Goal: Transaction & Acquisition: Purchase product/service

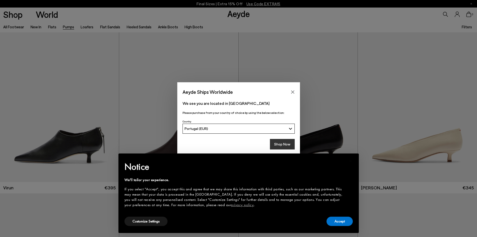
click at [278, 144] on button "Shop Now" at bounding box center [282, 144] width 25 height 11
click at [345, 221] on button "Accept" at bounding box center [340, 220] width 26 height 9
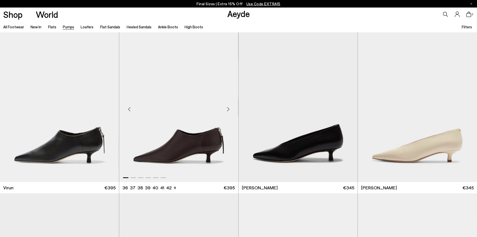
click at [189, 144] on img "1 / 6" at bounding box center [178, 106] width 119 height 149
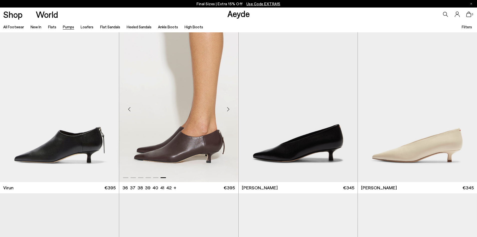
click at [227, 110] on div "Next slide" at bounding box center [228, 109] width 15 height 15
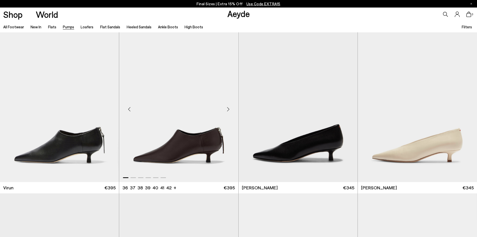
click at [227, 110] on div "Next slide" at bounding box center [228, 109] width 15 height 15
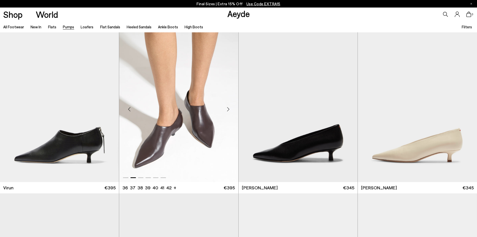
click at [227, 110] on div "Next slide" at bounding box center [228, 109] width 15 height 15
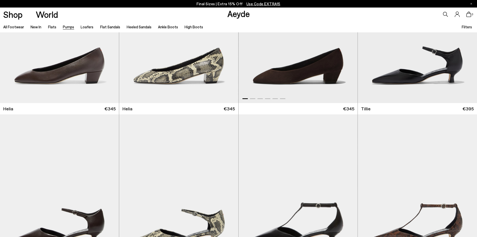
scroll to position [501, 0]
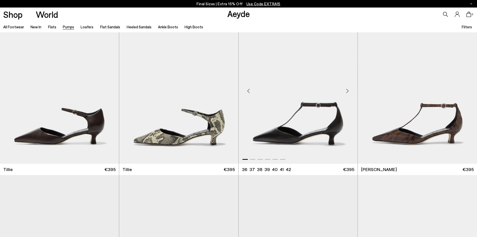
click at [348, 90] on div "Next slide" at bounding box center [347, 90] width 15 height 15
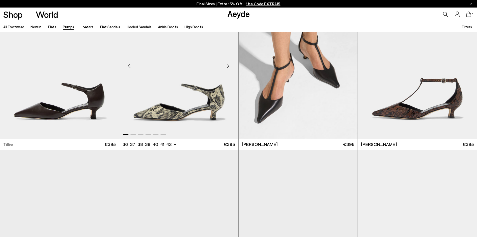
scroll to position [676, 0]
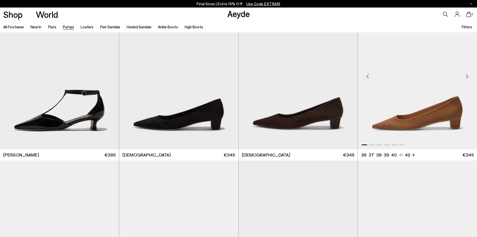
click at [466, 76] on div "Next slide" at bounding box center [466, 76] width 15 height 15
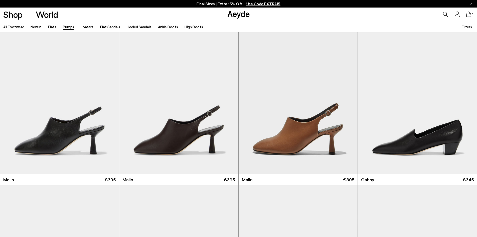
scroll to position [801, 0]
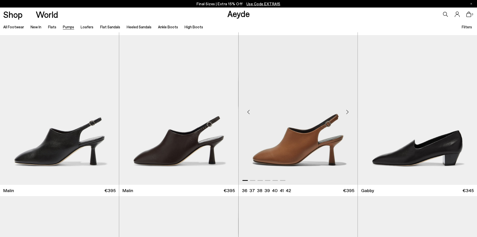
click at [348, 111] on div "Next slide" at bounding box center [347, 111] width 15 height 15
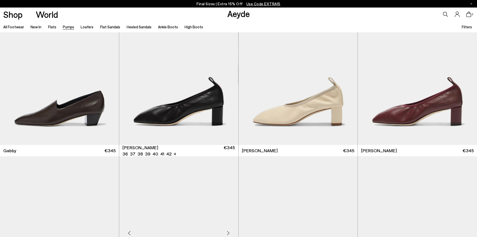
scroll to position [1102, 0]
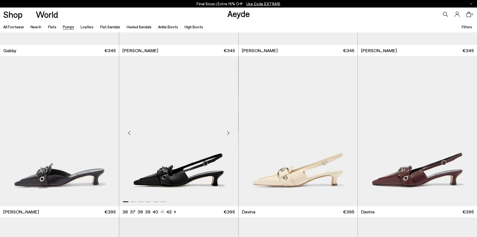
click at [229, 133] on div "Next slide" at bounding box center [228, 132] width 15 height 15
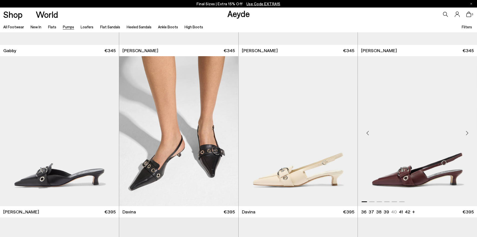
click at [468, 133] on div "Next slide" at bounding box center [466, 132] width 15 height 15
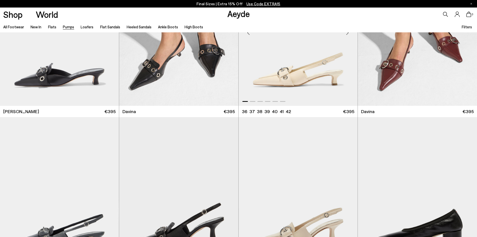
scroll to position [1302, 0]
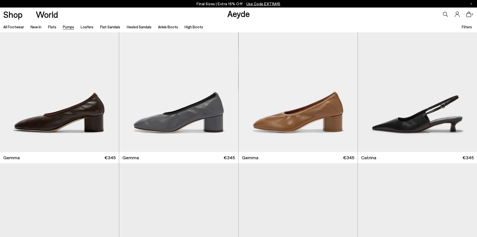
scroll to position [1603, 0]
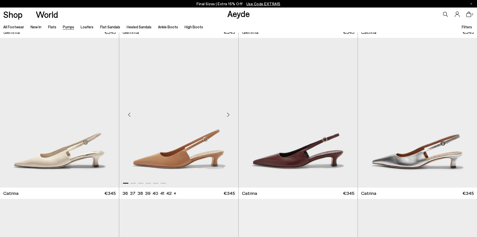
click at [230, 114] on div "Next slide" at bounding box center [228, 114] width 15 height 15
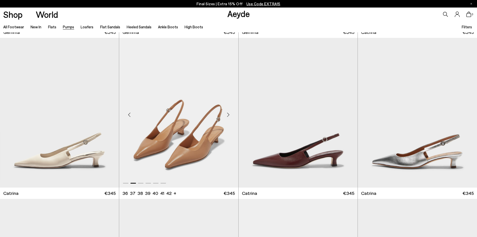
click at [230, 114] on div "Next slide" at bounding box center [228, 114] width 15 height 15
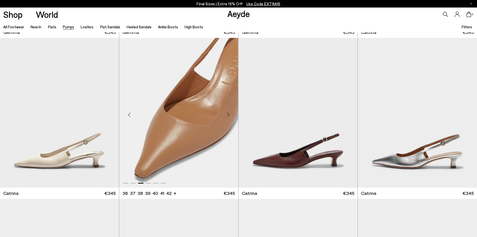
click at [230, 114] on div "Next slide" at bounding box center [228, 114] width 15 height 15
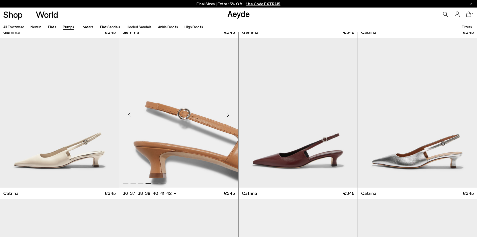
click at [230, 114] on div "Next slide" at bounding box center [228, 114] width 15 height 15
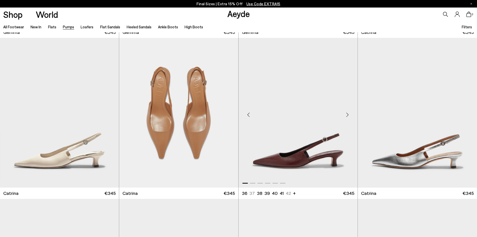
click at [348, 114] on div "Next slide" at bounding box center [347, 114] width 15 height 15
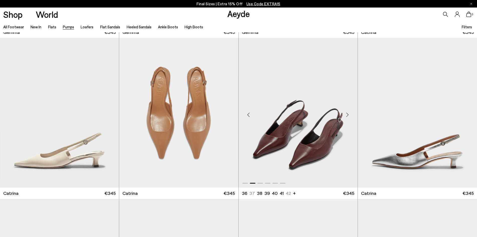
click at [348, 114] on div "Next slide" at bounding box center [347, 114] width 15 height 15
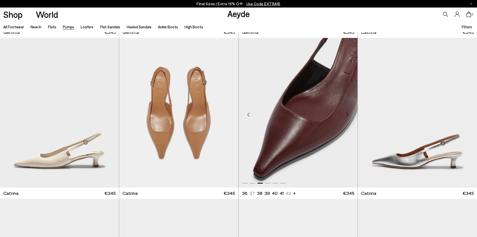
click at [348, 114] on div "Next slide" at bounding box center [347, 114] width 15 height 15
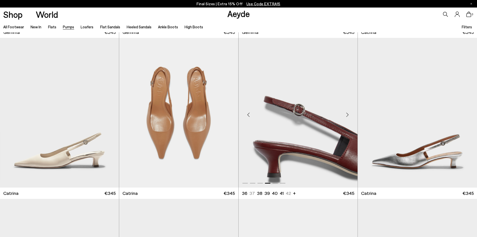
click at [348, 114] on div "Next slide" at bounding box center [347, 114] width 15 height 15
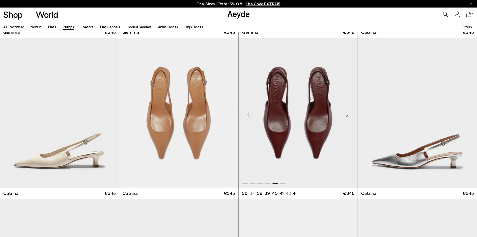
click at [348, 114] on div "Next slide" at bounding box center [347, 114] width 15 height 15
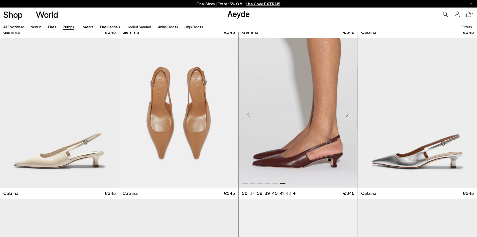
click at [300, 132] on img "6 / 6" at bounding box center [298, 112] width 119 height 149
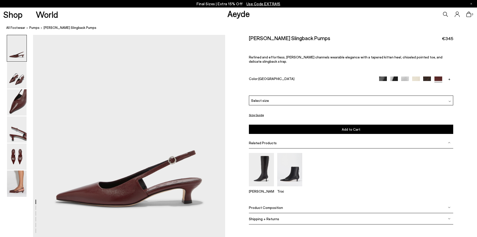
click at [264, 98] on span "Select size" at bounding box center [260, 100] width 18 height 5
